Goal: Task Accomplishment & Management: Use online tool/utility

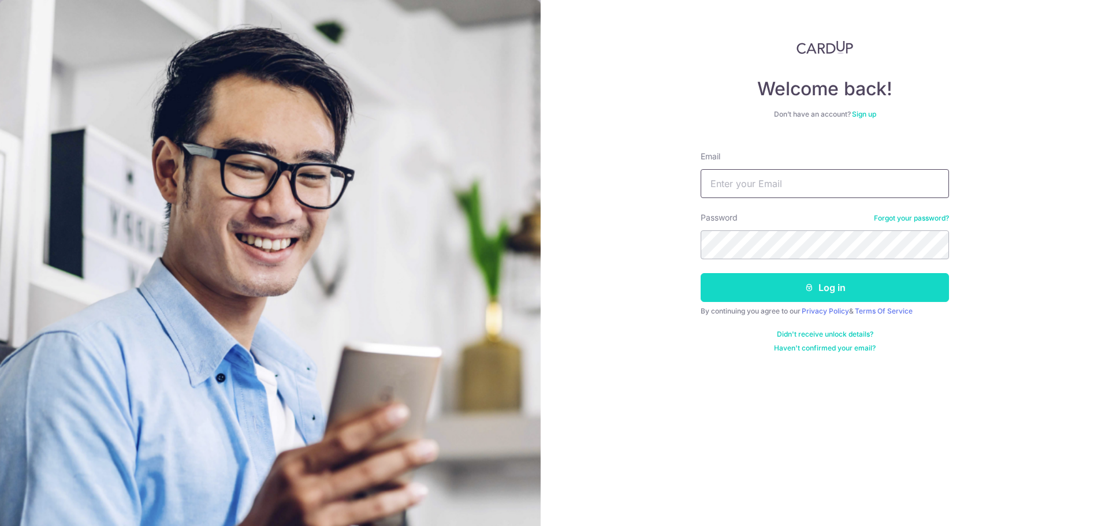
type input "[EMAIL_ADDRESS][DOMAIN_NAME]"
click at [824, 287] on button "Log in" at bounding box center [825, 287] width 248 height 29
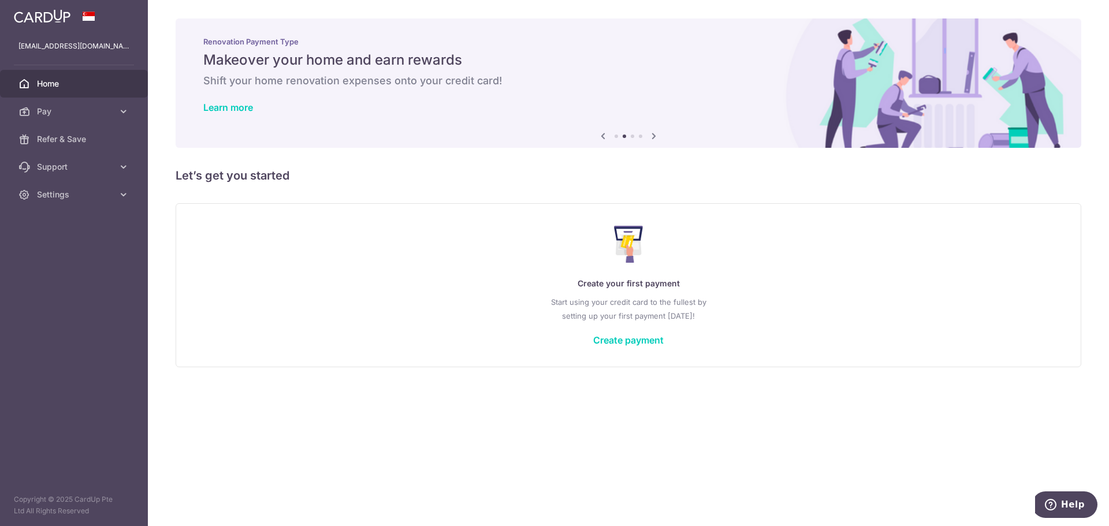
click at [79, 94] on link "Home" at bounding box center [74, 84] width 148 height 28
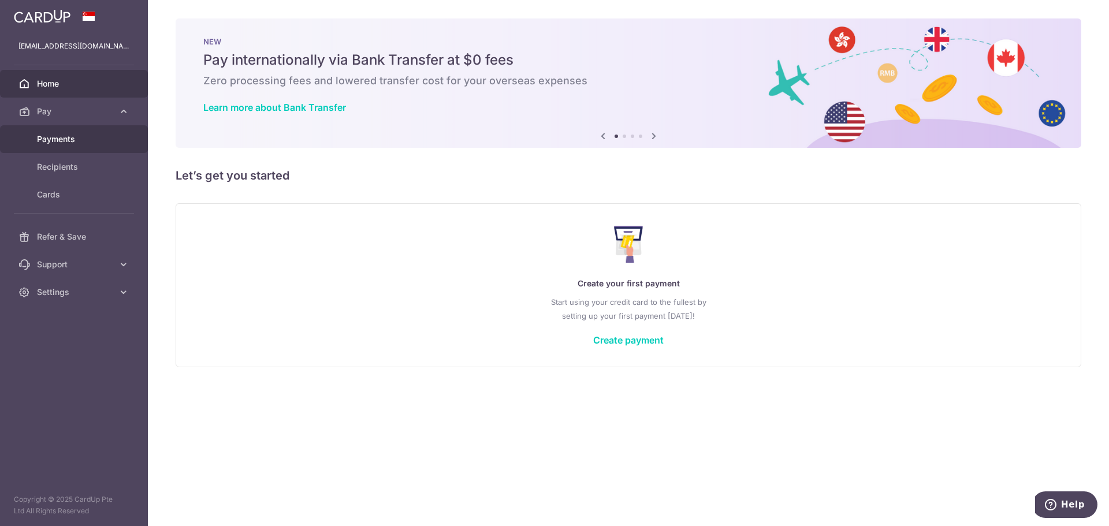
click at [76, 132] on link "Payments" at bounding box center [74, 139] width 148 height 28
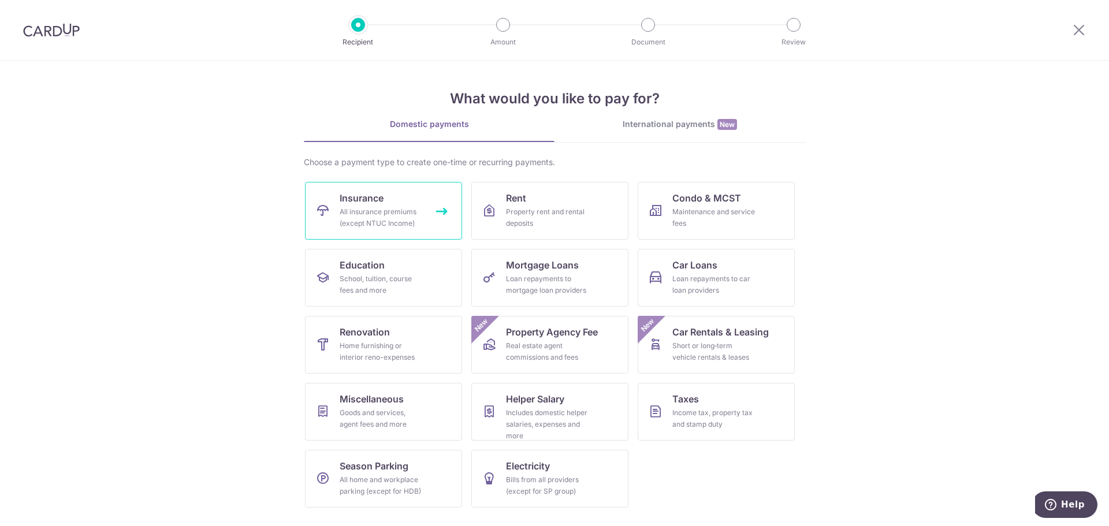
click at [388, 221] on div "All insurance premiums (except NTUC Income)" at bounding box center [381, 217] width 83 height 23
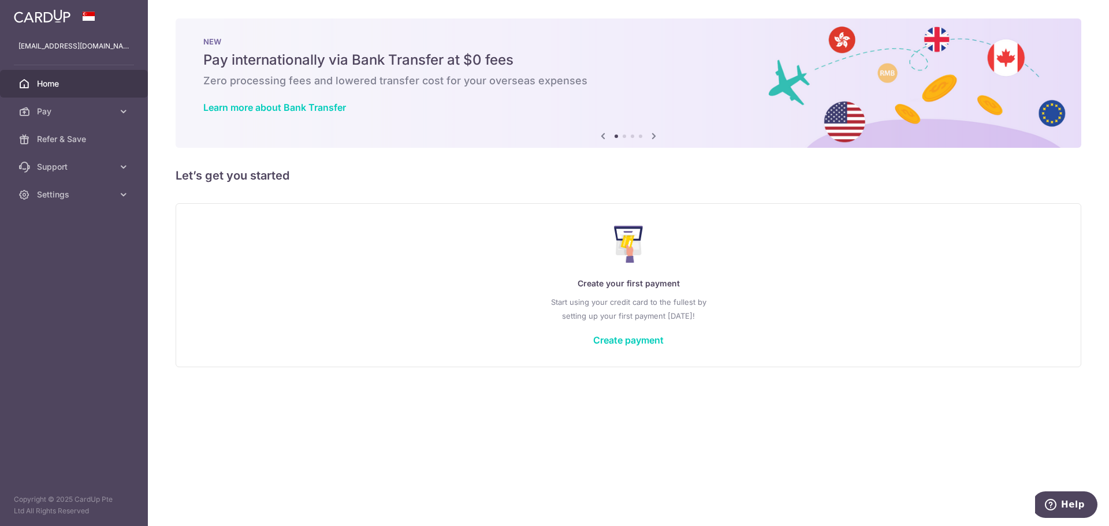
click at [652, 133] on icon at bounding box center [654, 136] width 14 height 14
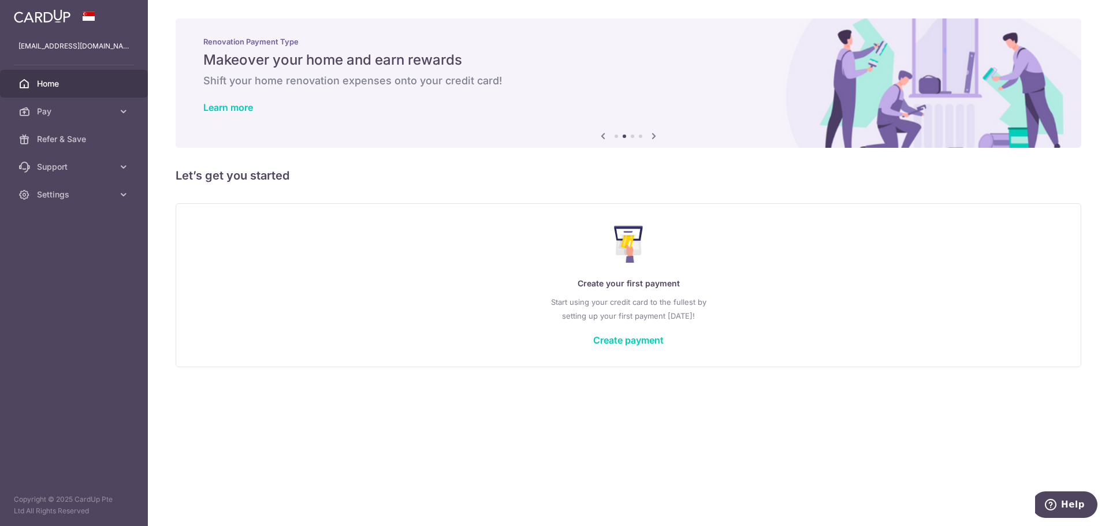
click at [652, 133] on icon at bounding box center [654, 136] width 14 height 14
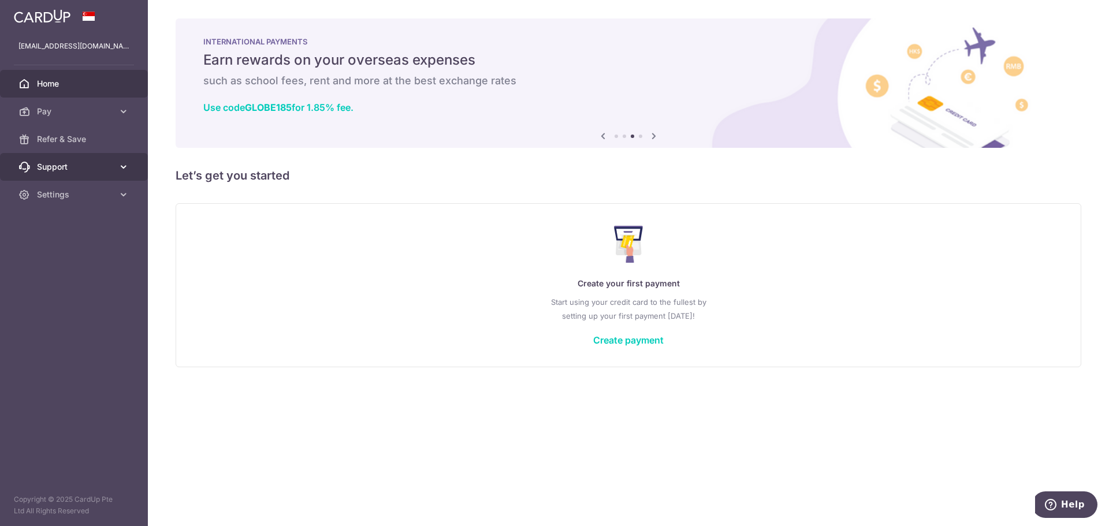
click at [52, 163] on span "Support" at bounding box center [75, 167] width 76 height 12
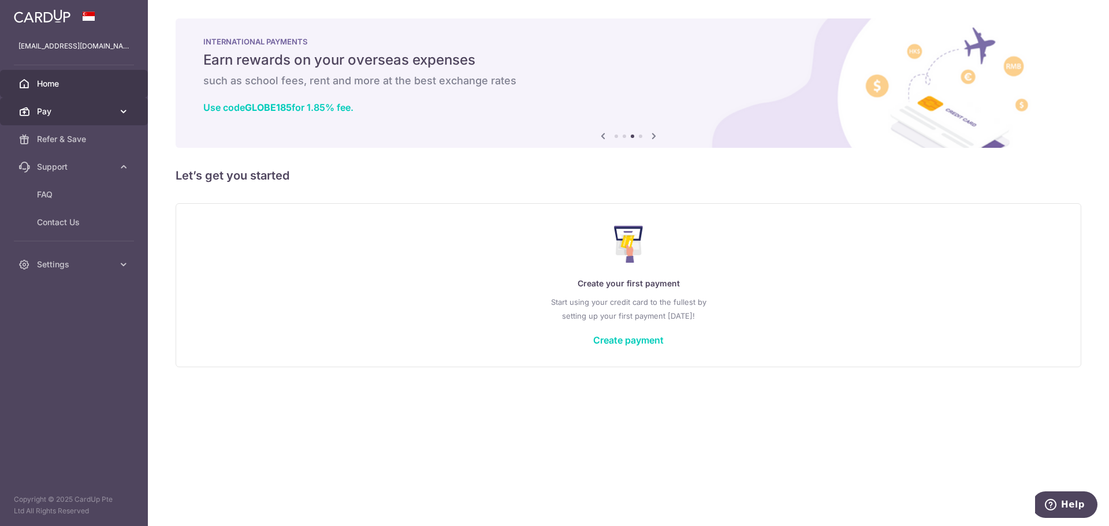
click at [66, 118] on link "Pay" at bounding box center [74, 112] width 148 height 28
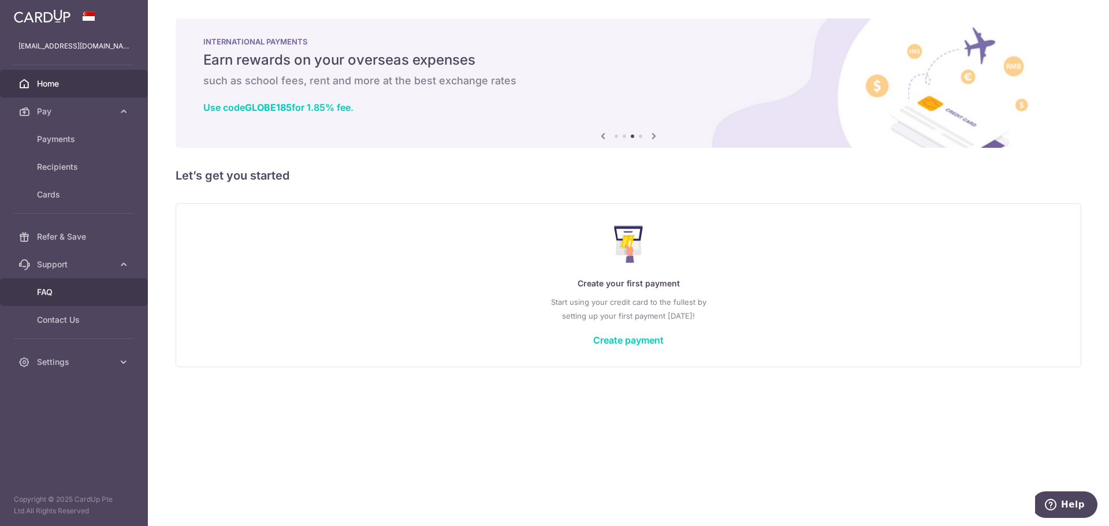
click at [54, 289] on span "FAQ" at bounding box center [75, 293] width 76 height 12
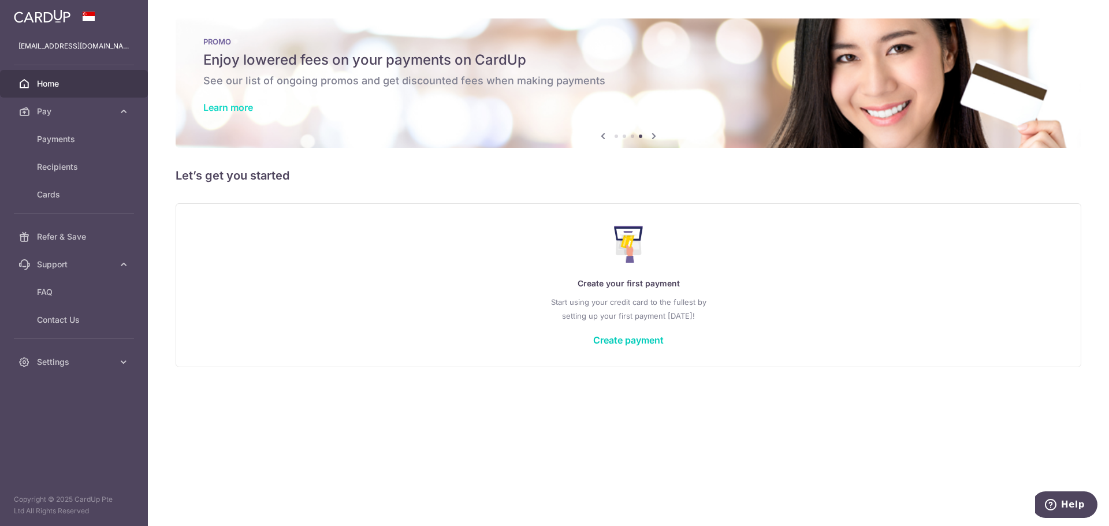
click at [228, 103] on link "Learn more" at bounding box center [228, 108] width 50 height 12
